Goal: Navigation & Orientation: Go to known website

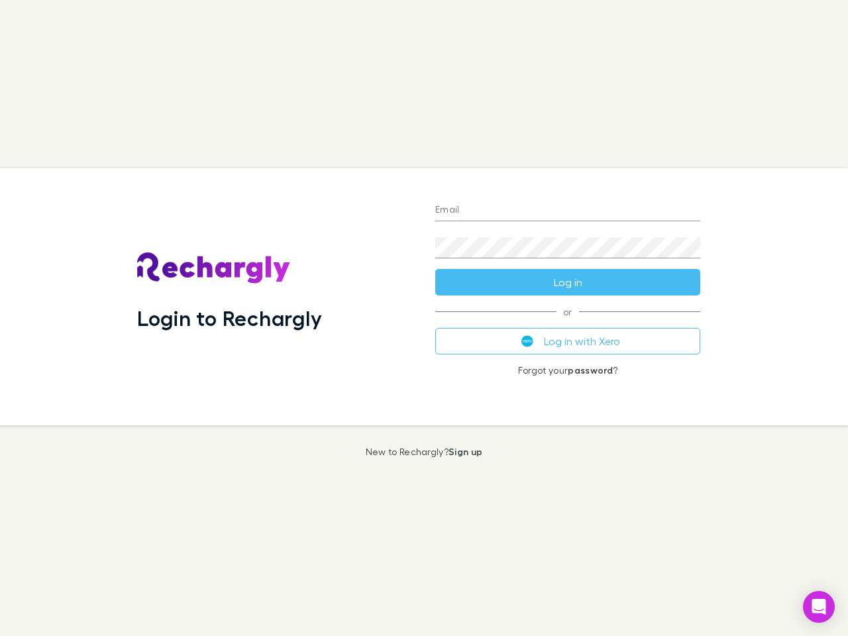
click at [424, 318] on div "Login to Rechargly" at bounding box center [275, 296] width 298 height 257
click at [567, 211] on input "Email" at bounding box center [567, 210] width 265 height 21
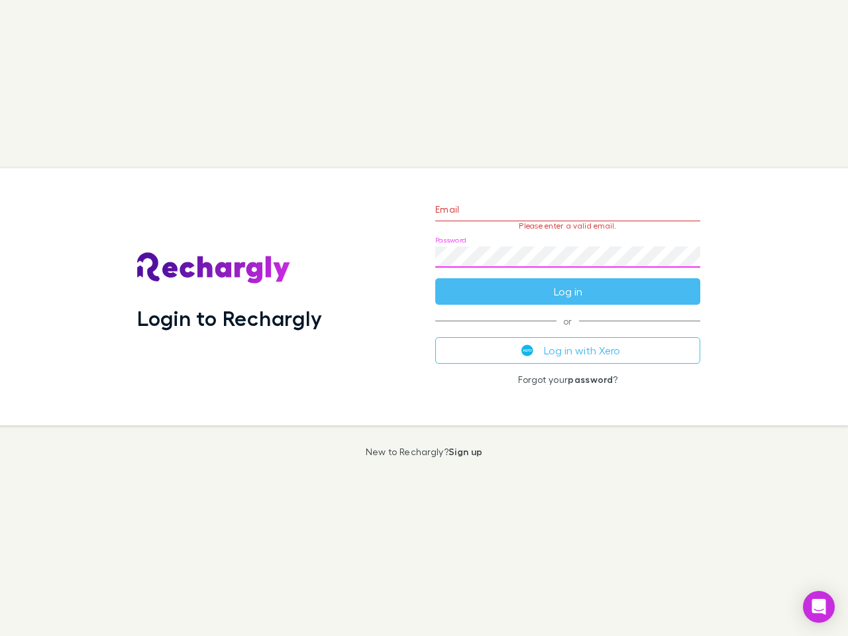
click at [567, 282] on form "Email Please enter a valid email. Password Log in" at bounding box center [567, 246] width 265 height 115
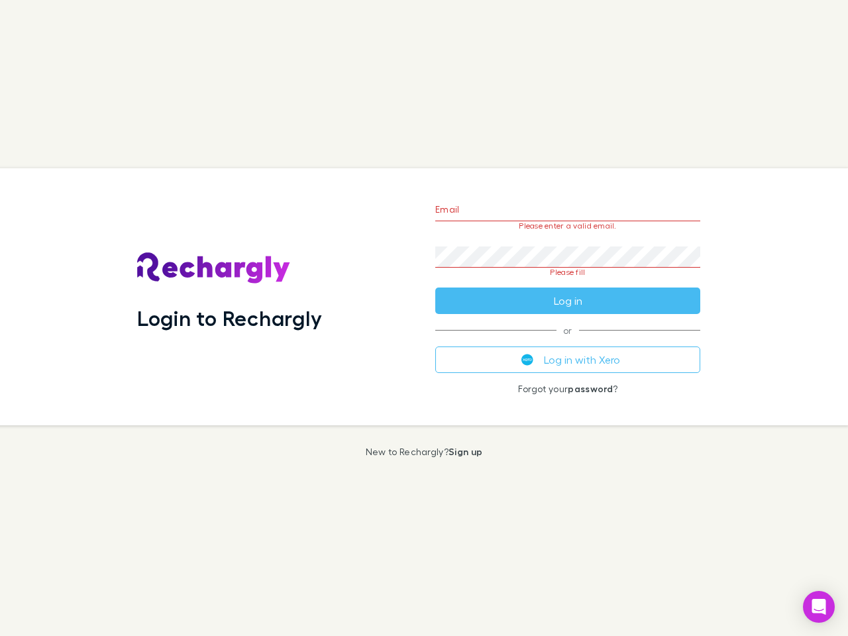
click at [567, 341] on div "Email Please enter a valid email. Password Please fill Log in or Log in with Xe…" at bounding box center [567, 296] width 286 height 257
click at [818, 606] on icon "Open Intercom Messenger" at bounding box center [819, 607] width 14 height 16
